Goal: Navigation & Orientation: Find specific page/section

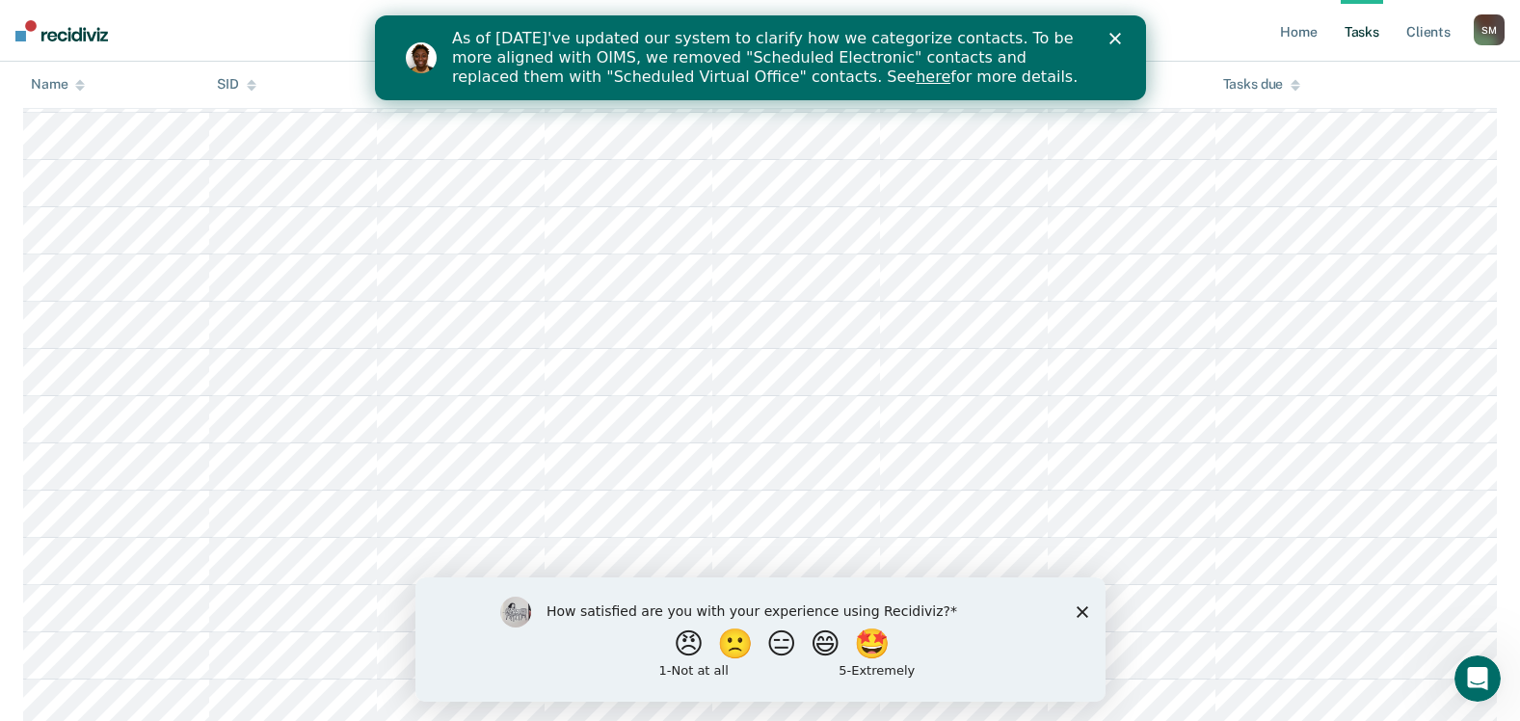
scroll to position [385, 0]
click at [781, 637] on button "😑" at bounding box center [782, 642] width 45 height 39
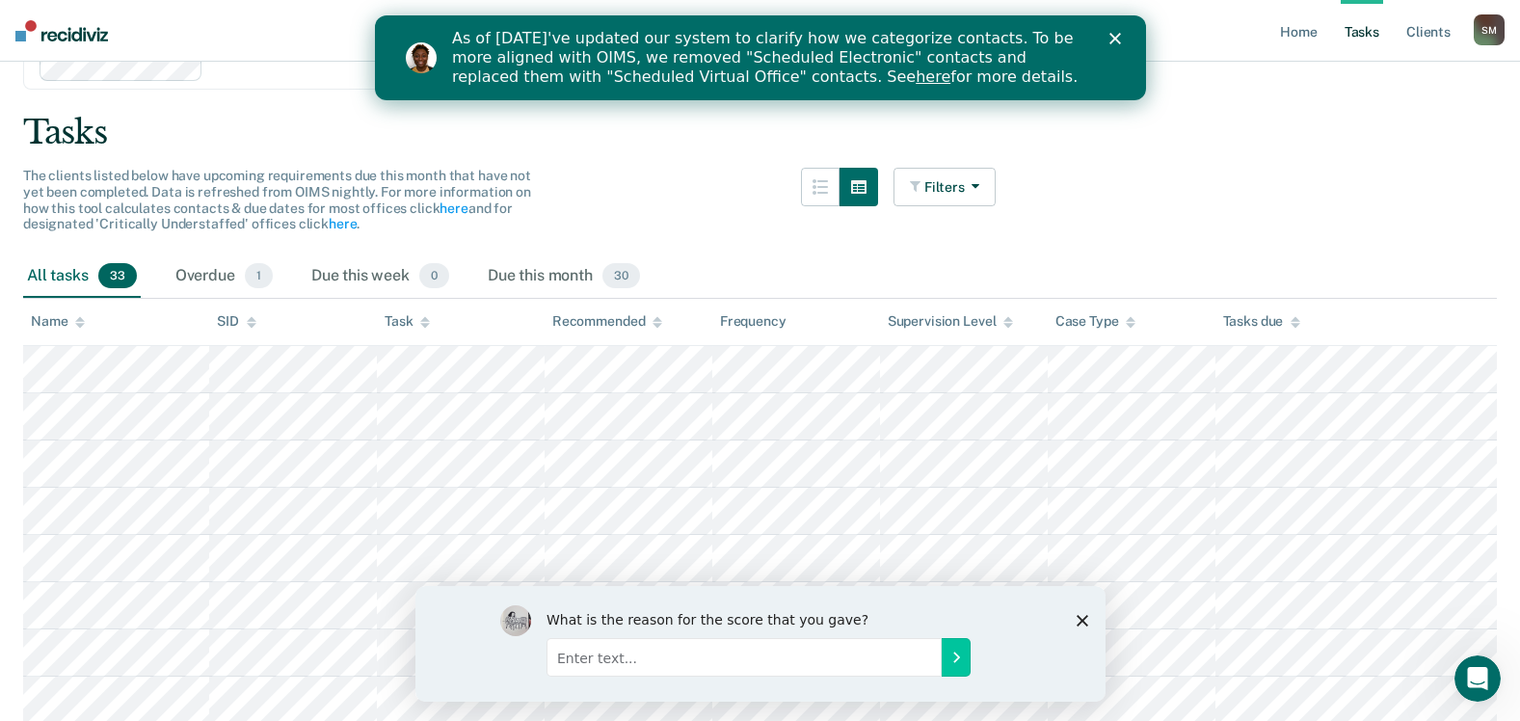
scroll to position [193, 0]
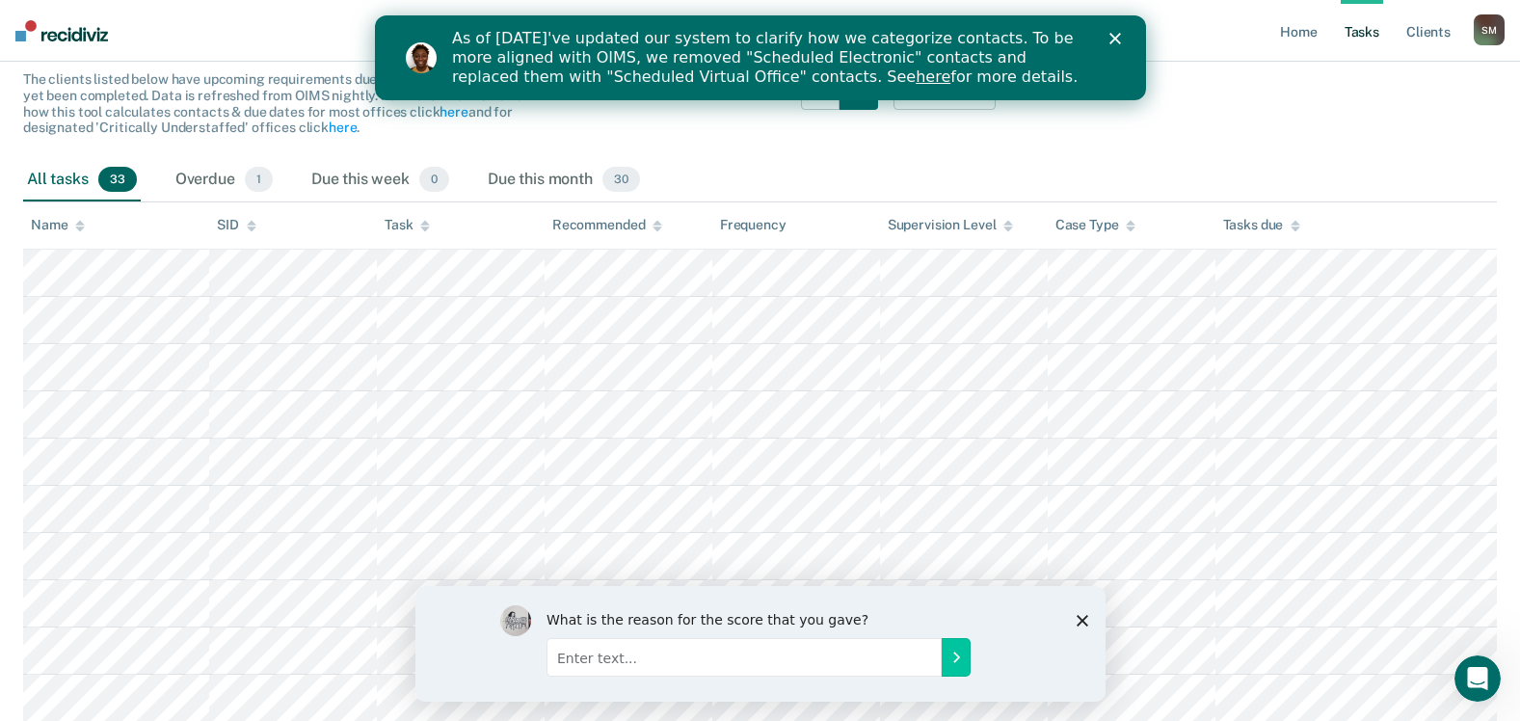
click at [1078, 617] on polygon "Close survey" at bounding box center [1081, 620] width 12 height 12
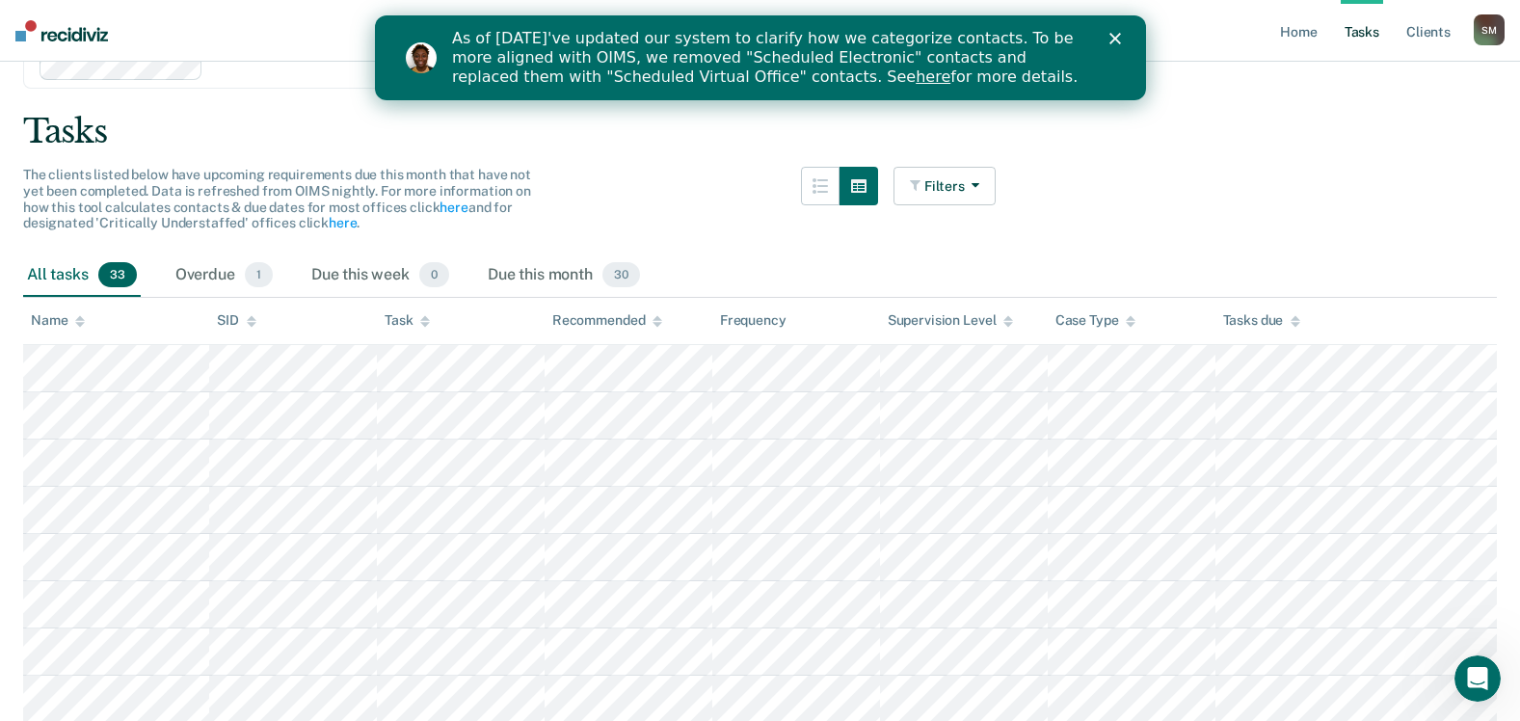
scroll to position [96, 0]
click at [273, 288] on span "1" at bounding box center [259, 275] width 28 height 25
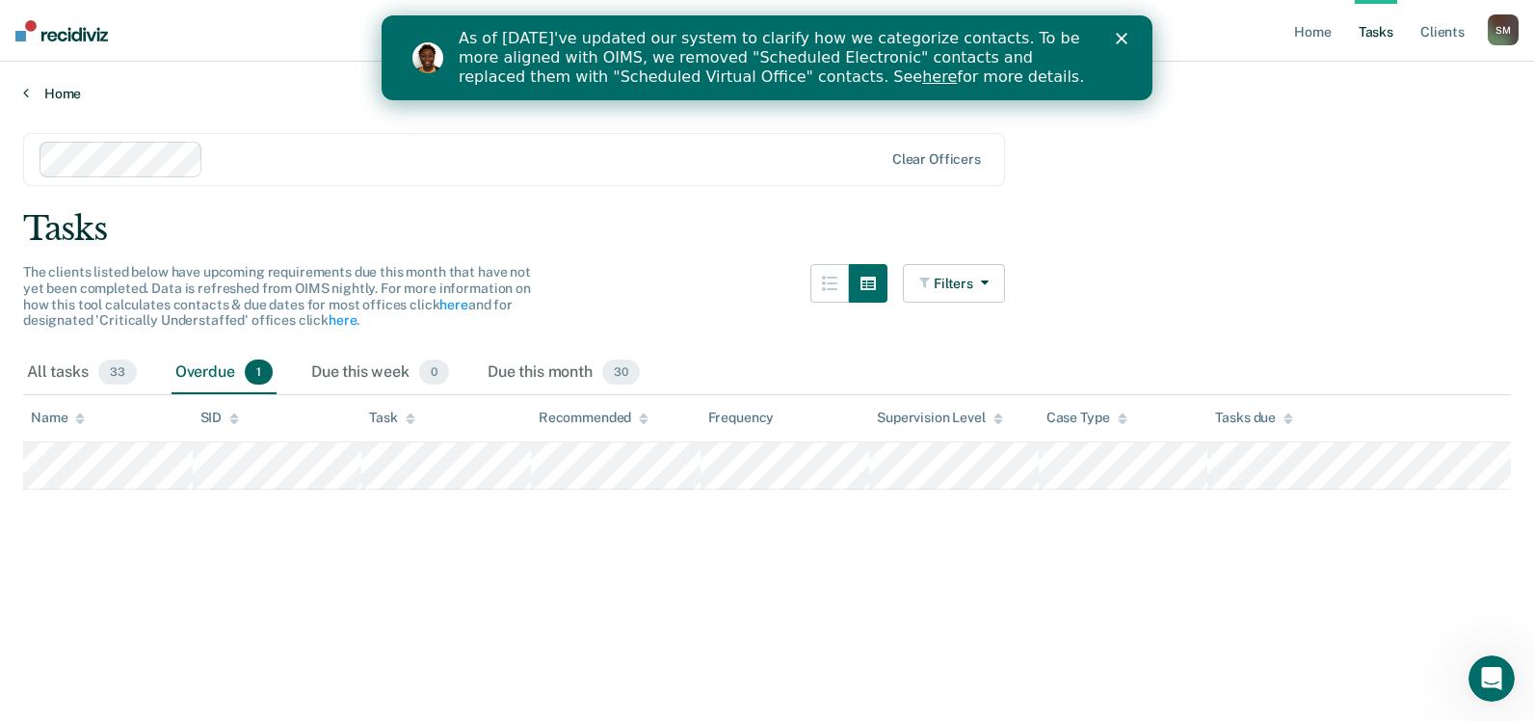
click at [38, 102] on link "Home" at bounding box center [767, 93] width 1488 height 17
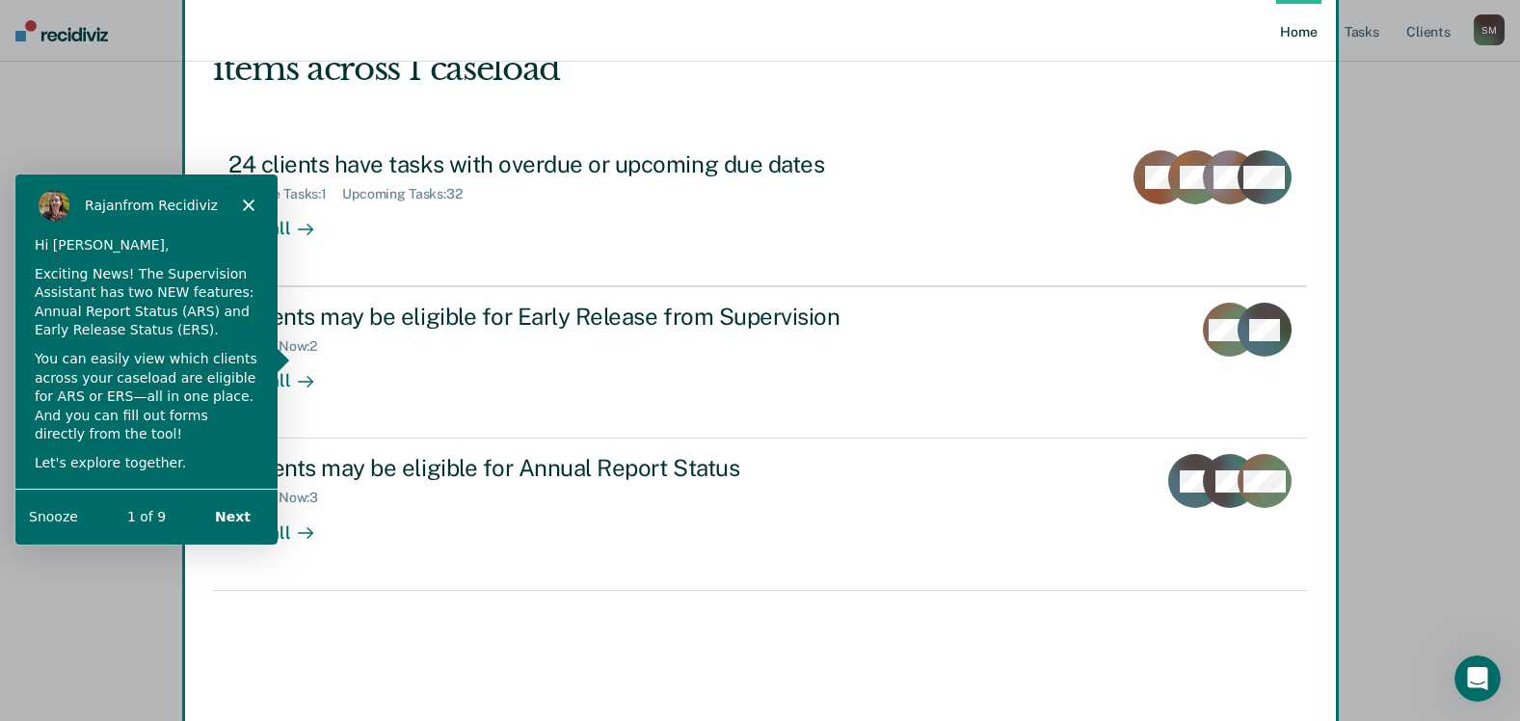
scroll to position [161, 0]
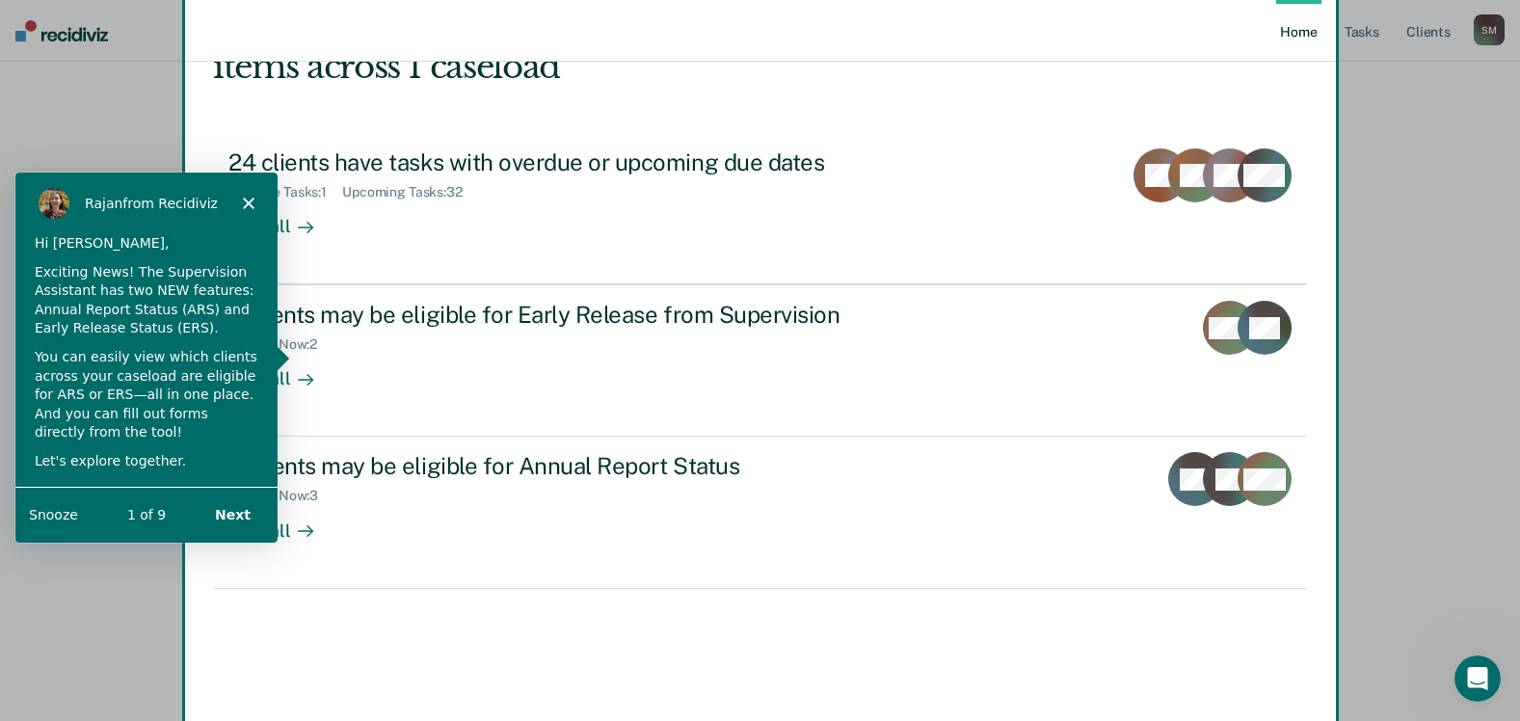
click at [252, 204] on icon "Close" at bounding box center [248, 203] width 12 height 12
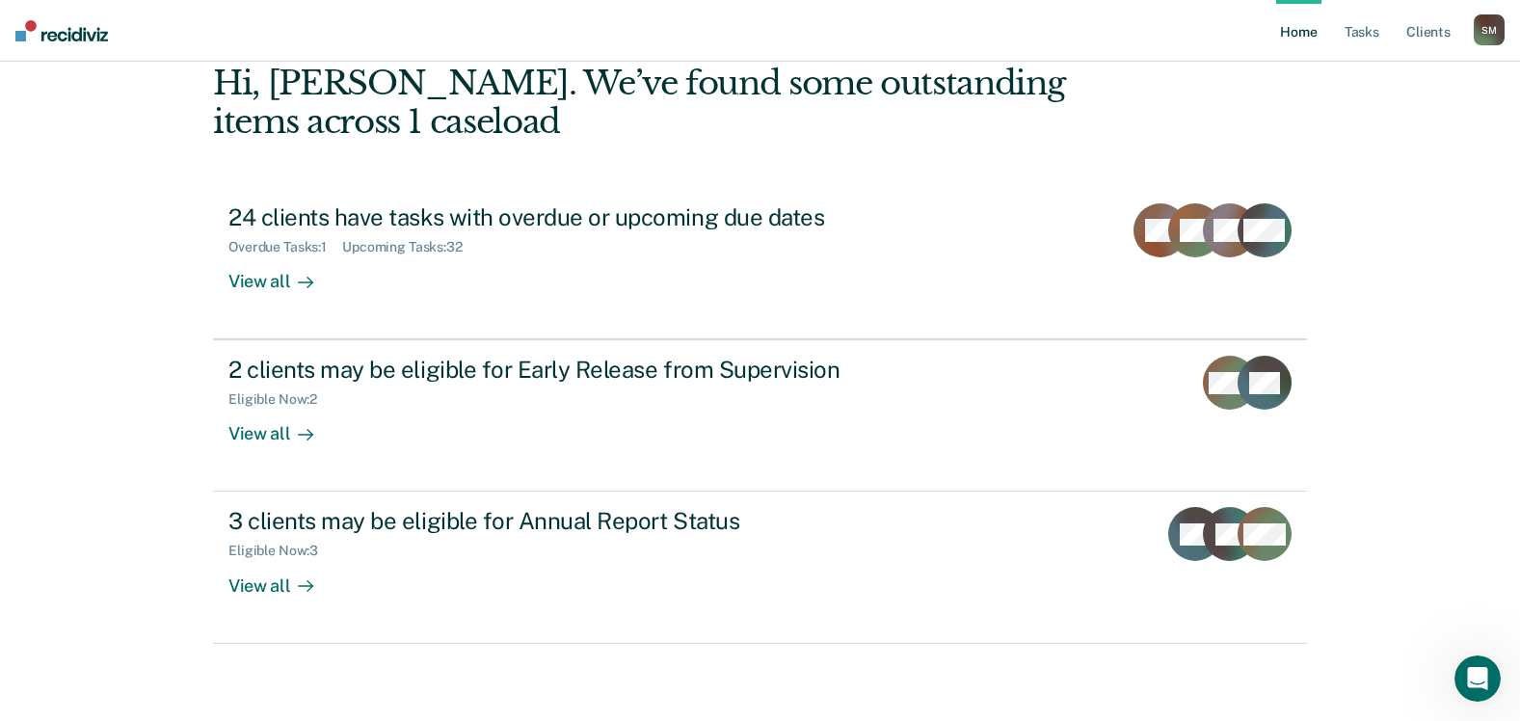
click at [1276, 43] on link "Home" at bounding box center [1298, 31] width 44 height 62
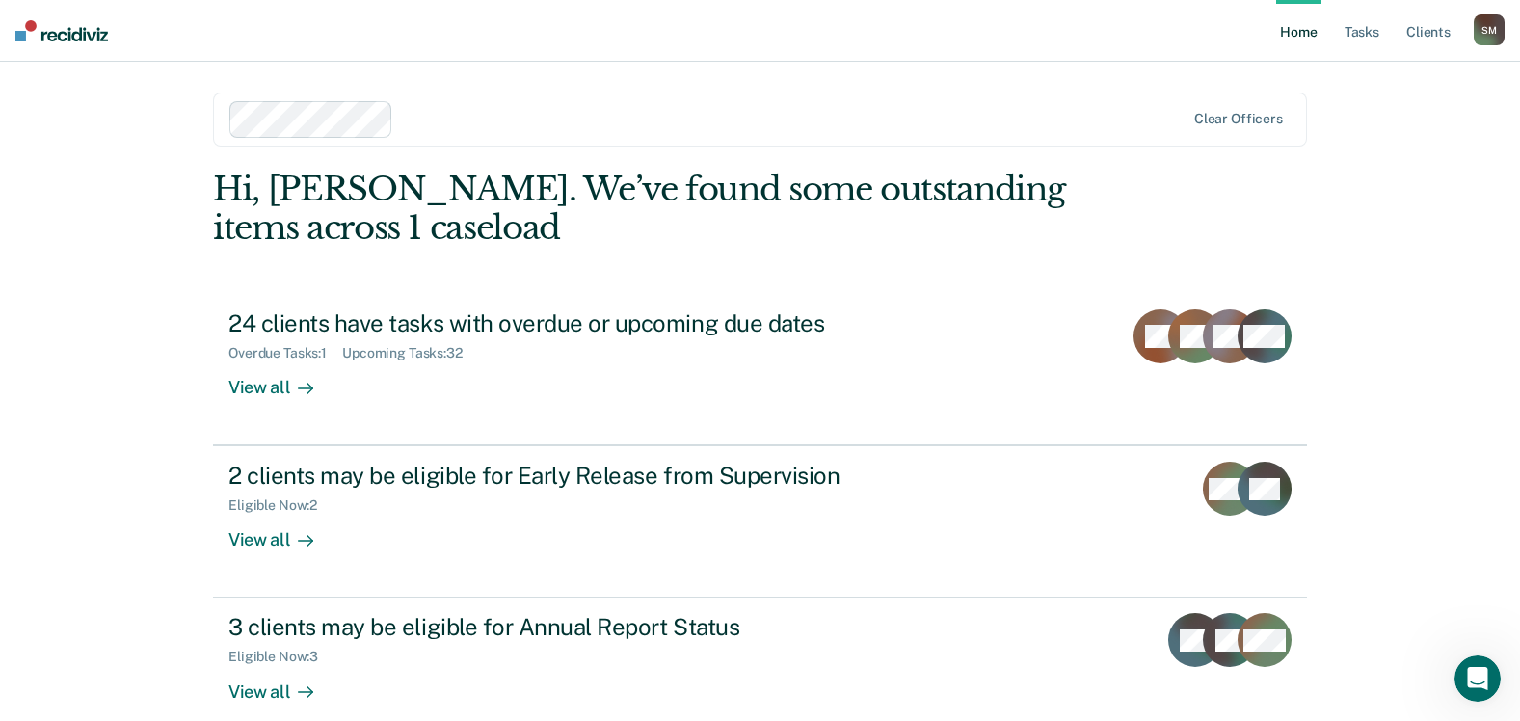
click at [1276, 45] on link "Home" at bounding box center [1298, 31] width 44 height 62
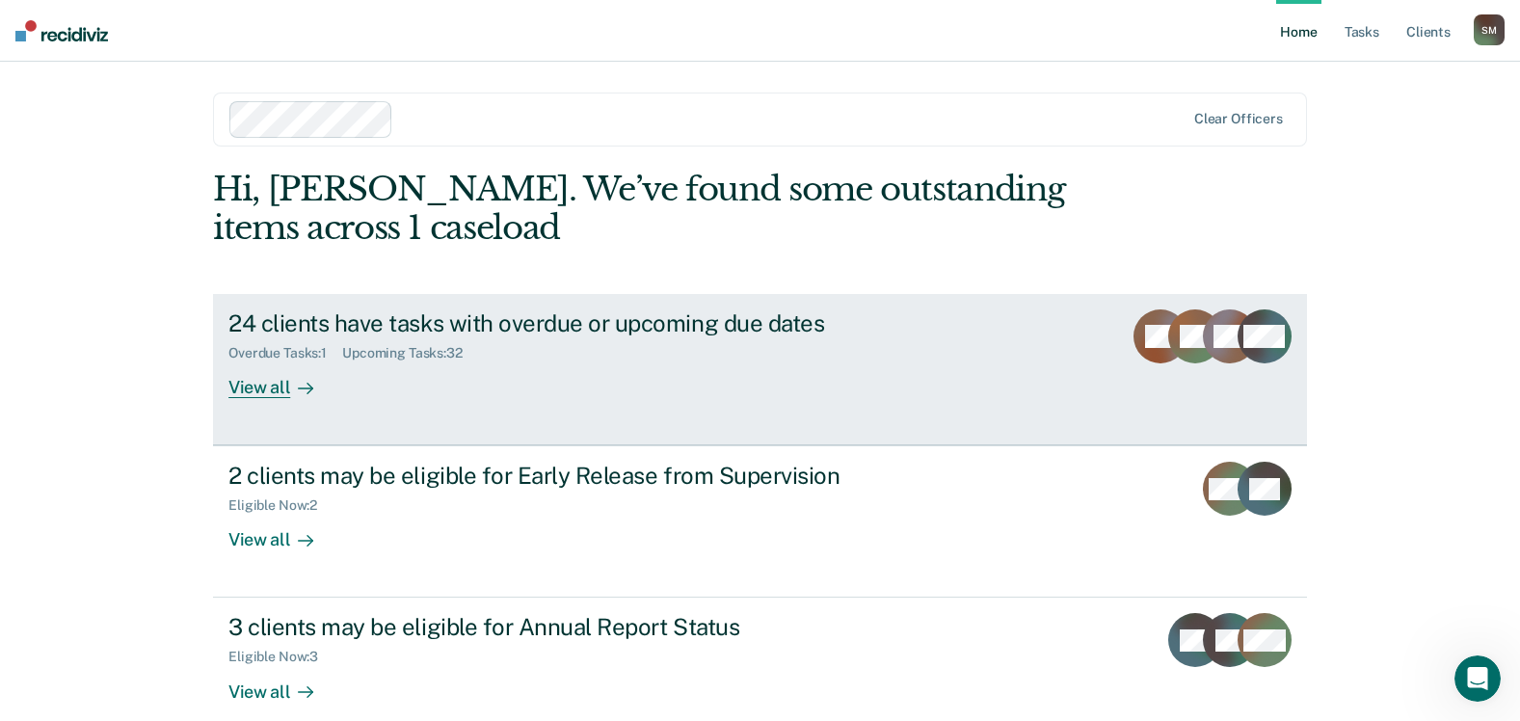
click at [281, 399] on div "View all" at bounding box center [282, 380] width 108 height 38
